Goal: Task Accomplishment & Management: Complete application form

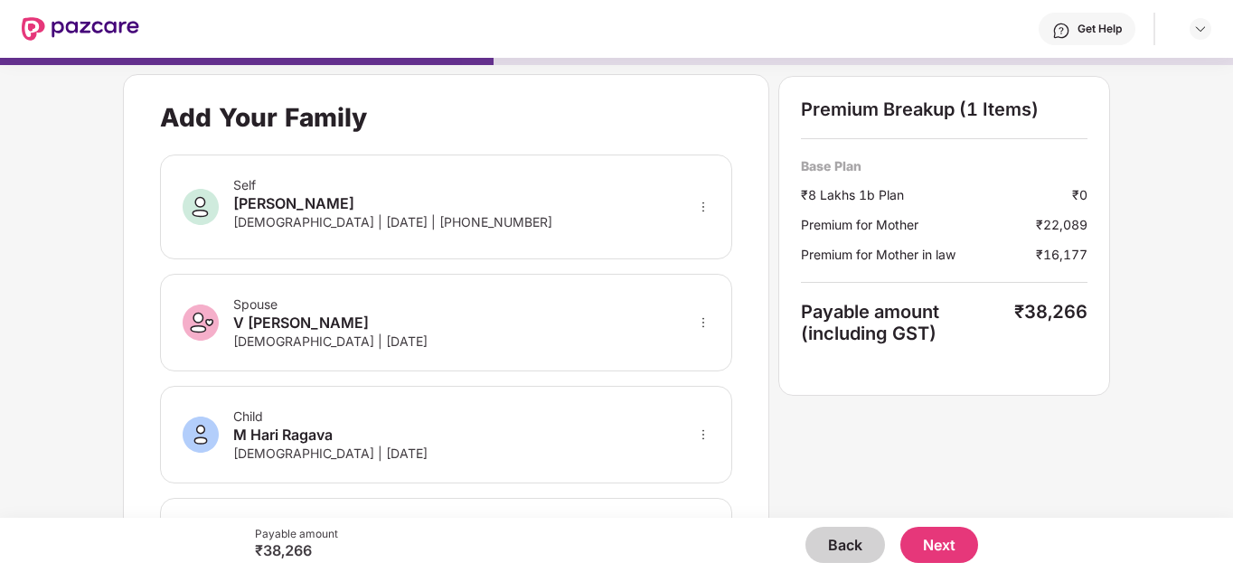
scroll to position [711, 0]
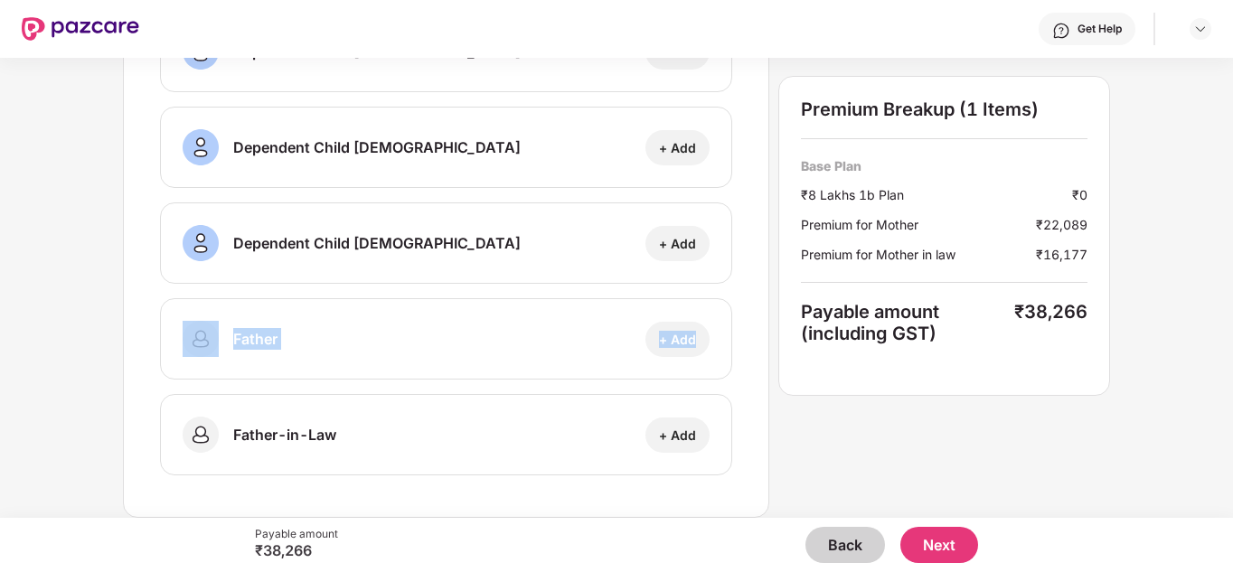
drag, startPoint x: 1229, startPoint y: 365, endPoint x: 1234, endPoint y: 261, distance: 104.0
click at [1232, 261] on html "Get Help Add Your Family Self [PERSON_NAME] [DEMOGRAPHIC_DATA] | [DATE] | [PHON…" at bounding box center [616, 286] width 1233 height 572
click at [1160, 416] on div "Add Your Family Self [PERSON_NAME] [DEMOGRAPHIC_DATA] | [DATE] | [PHONE_NUMBER]…" at bounding box center [616, 288] width 1233 height 460
click at [1197, 249] on div "Add Your Family Self [PERSON_NAME] [DEMOGRAPHIC_DATA] | [DATE] | [PHONE_NUMBER]…" at bounding box center [616, 288] width 1233 height 460
click at [959, 541] on button "Next" at bounding box center [939, 545] width 78 height 36
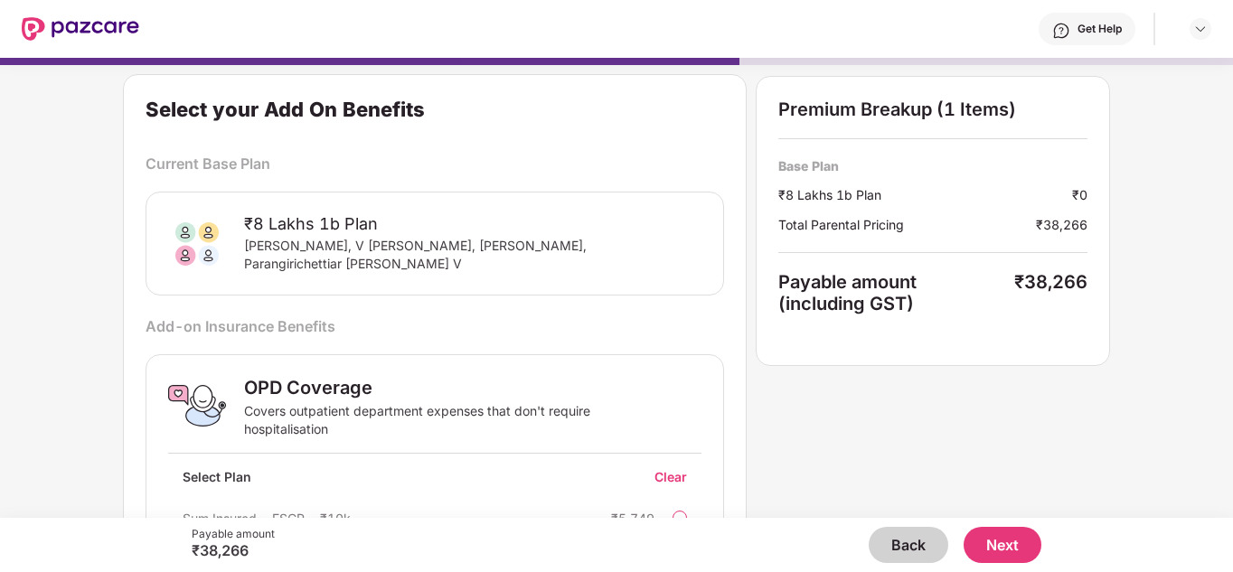
click at [967, 423] on div "Select your Add On Benefits Current Base Plan ₹8 Lakhs 1b Plan Mangai M Murugan…" at bounding box center [616, 380] width 986 height 612
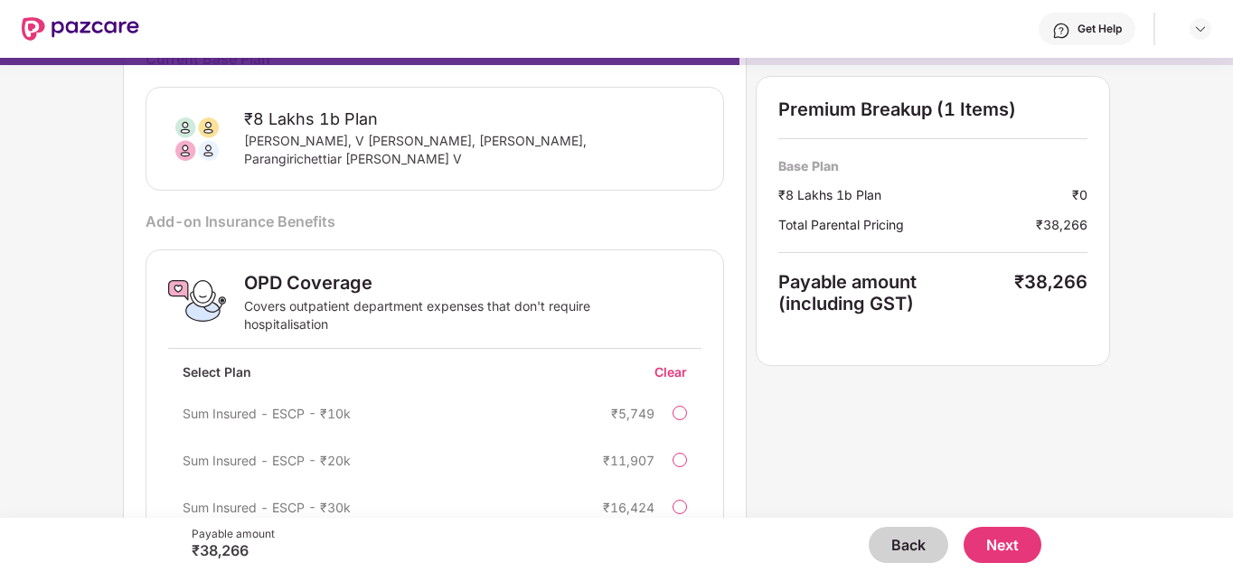
scroll to position [168, 0]
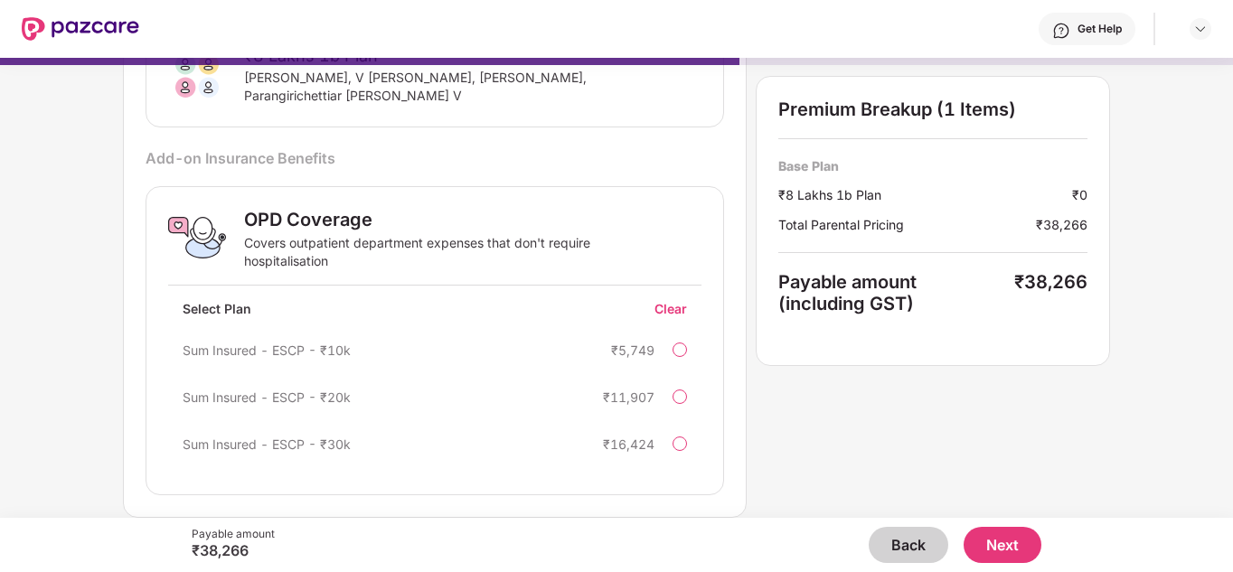
click at [1162, 468] on div "Select your Add On Benefits Current Base Plan ₹8 Lakhs 1b Plan Mangai M Murugan…" at bounding box center [616, 288] width 1233 height 460
click at [1015, 528] on button "Next" at bounding box center [1002, 545] width 78 height 36
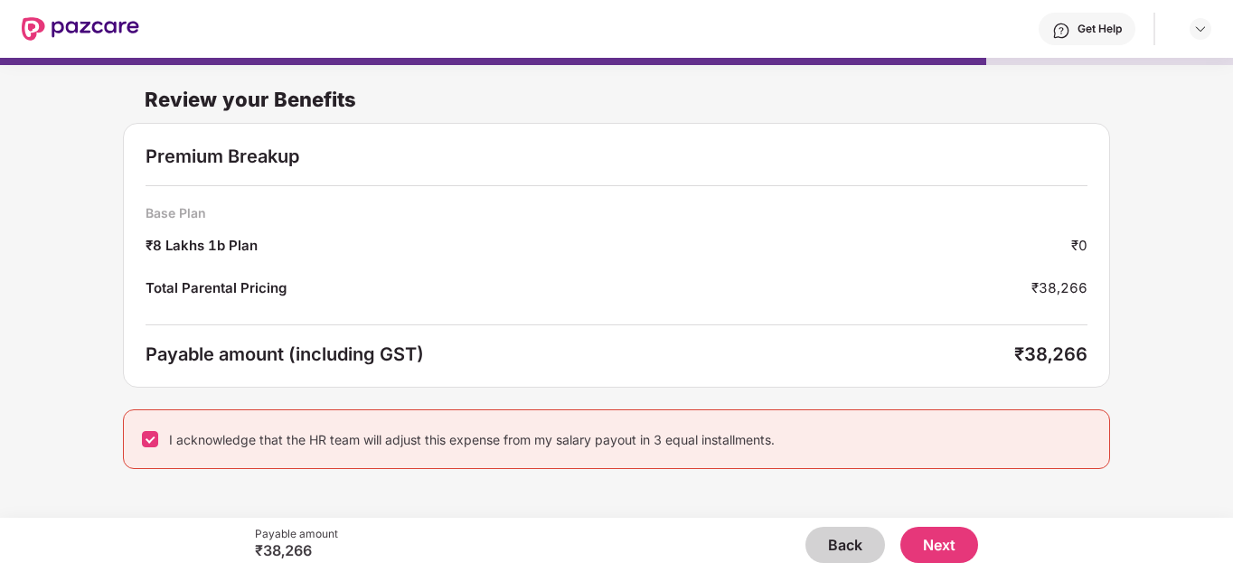
click at [938, 547] on button "Next" at bounding box center [939, 545] width 78 height 36
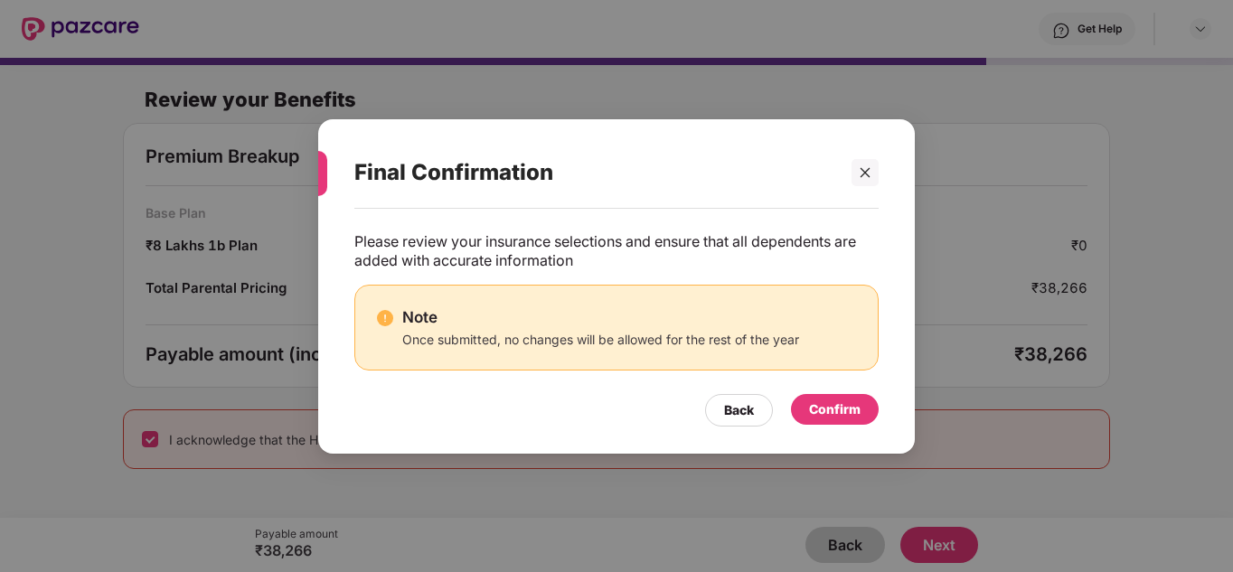
click at [938, 547] on div "Final Confirmation Please review your insurance selections and ensure that all …" at bounding box center [616, 286] width 1233 height 572
click at [829, 402] on div "Confirm" at bounding box center [835, 409] width 52 height 20
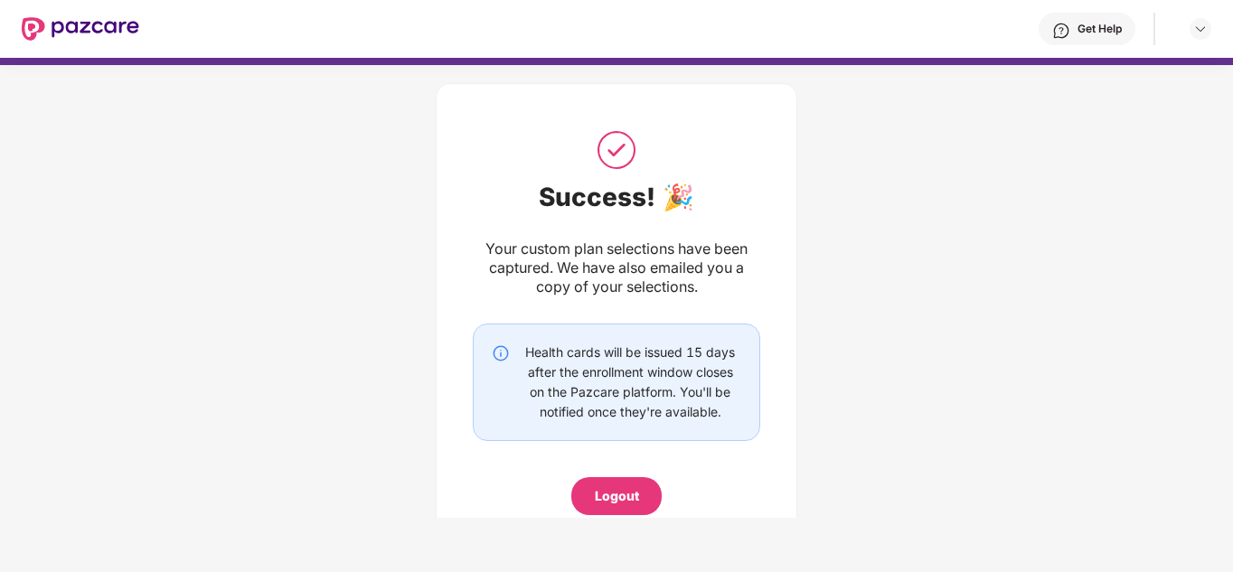
click at [631, 502] on div "Logout" at bounding box center [617, 496] width 44 height 20
